Goal: Information Seeking & Learning: Learn about a topic

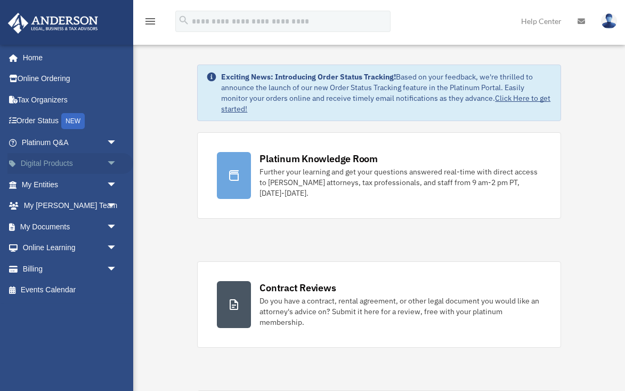
click at [79, 162] on link "Digital Products arrow_drop_down" at bounding box center [70, 163] width 126 height 21
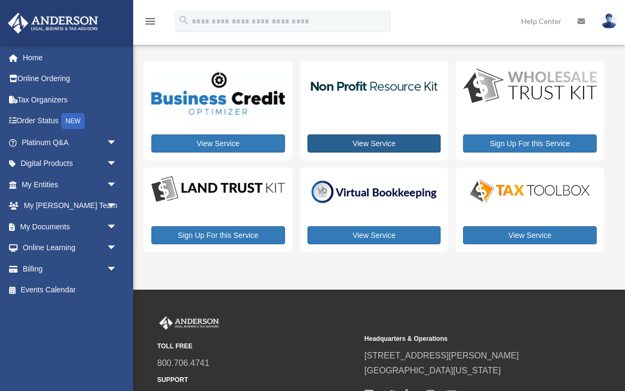
click at [371, 144] on link "View Service" at bounding box center [374, 143] width 134 height 18
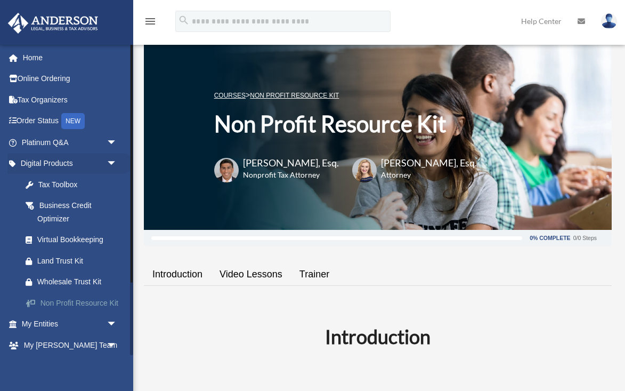
click at [89, 301] on div "Non Profit Resource Kit" at bounding box center [78, 302] width 83 height 13
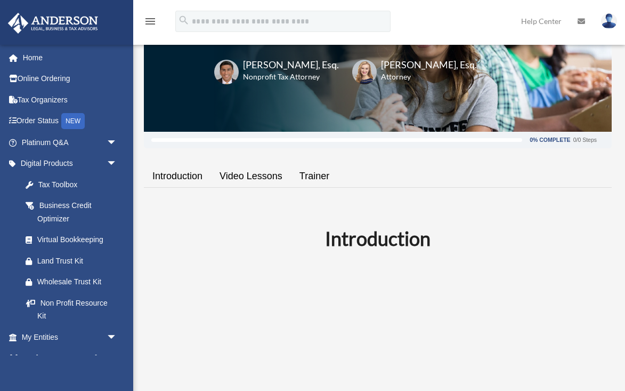
scroll to position [99, 0]
click at [249, 179] on link "Video Lessons" at bounding box center [251, 175] width 80 height 30
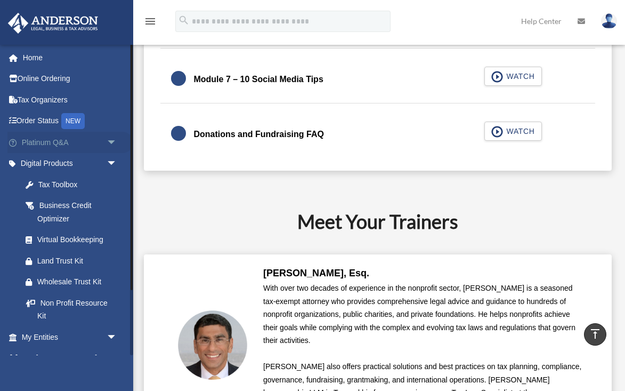
click at [112, 141] on span "arrow_drop_down" at bounding box center [117, 143] width 21 height 22
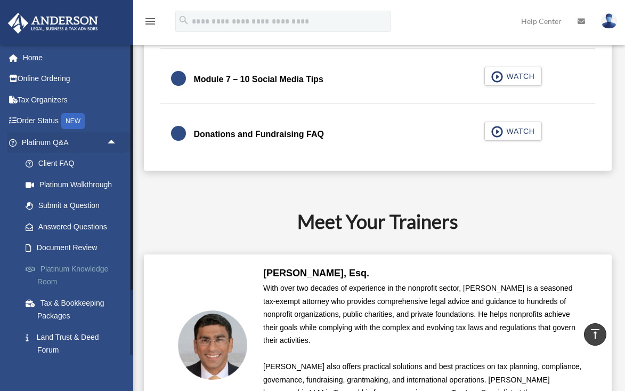
click at [86, 269] on link "Platinum Knowledge Room" at bounding box center [74, 275] width 118 height 34
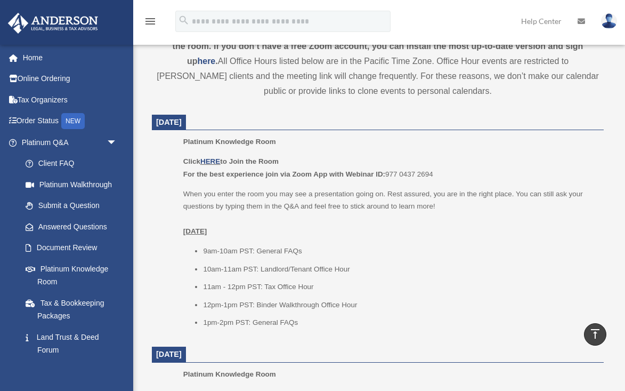
scroll to position [403, 0]
click at [217, 159] on link "HERE" at bounding box center [210, 161] width 20 height 8
